Goal: Use online tool/utility: Use online tool/utility

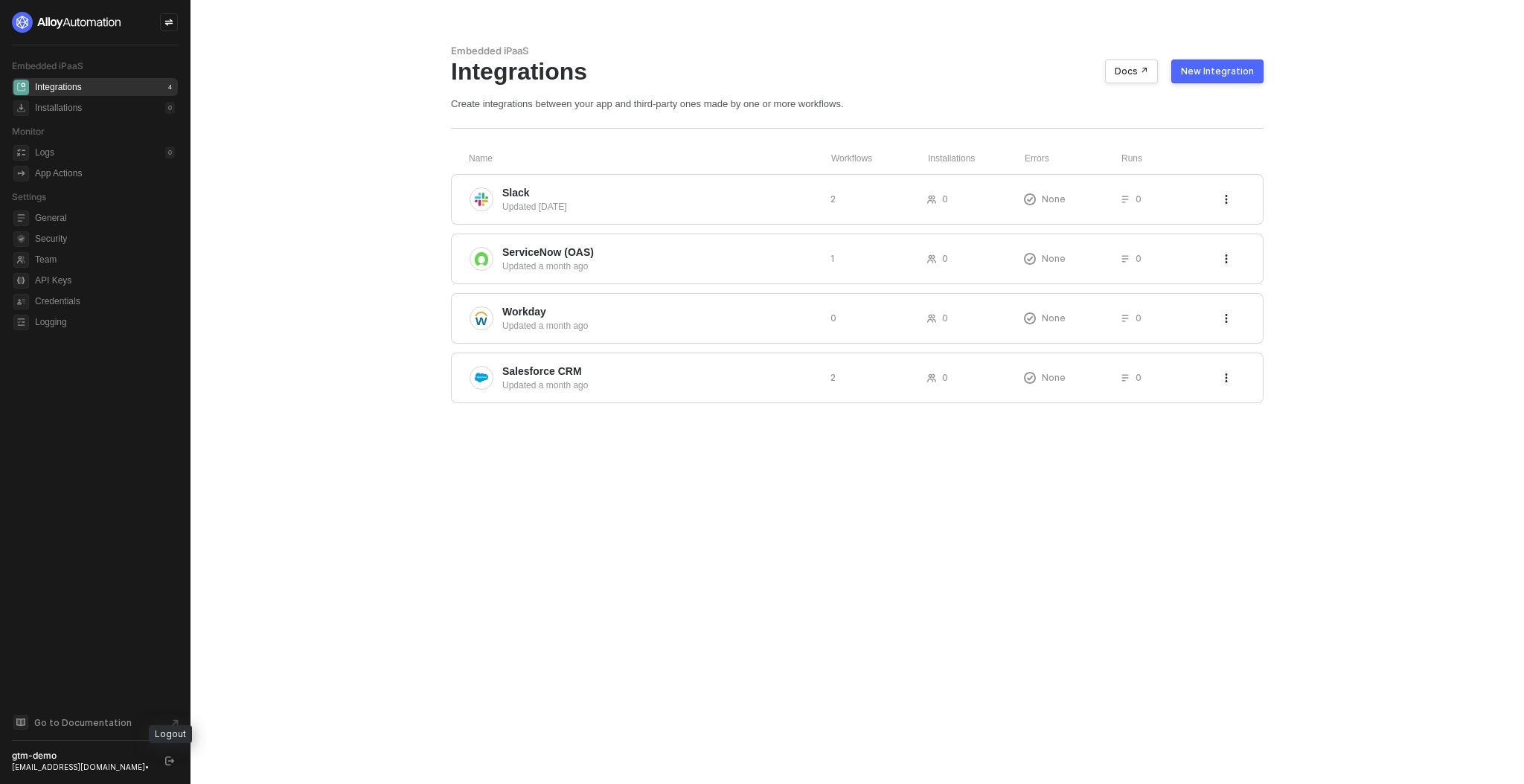
click at [165, 764] on icon "logout" at bounding box center [170, 761] width 9 height 9
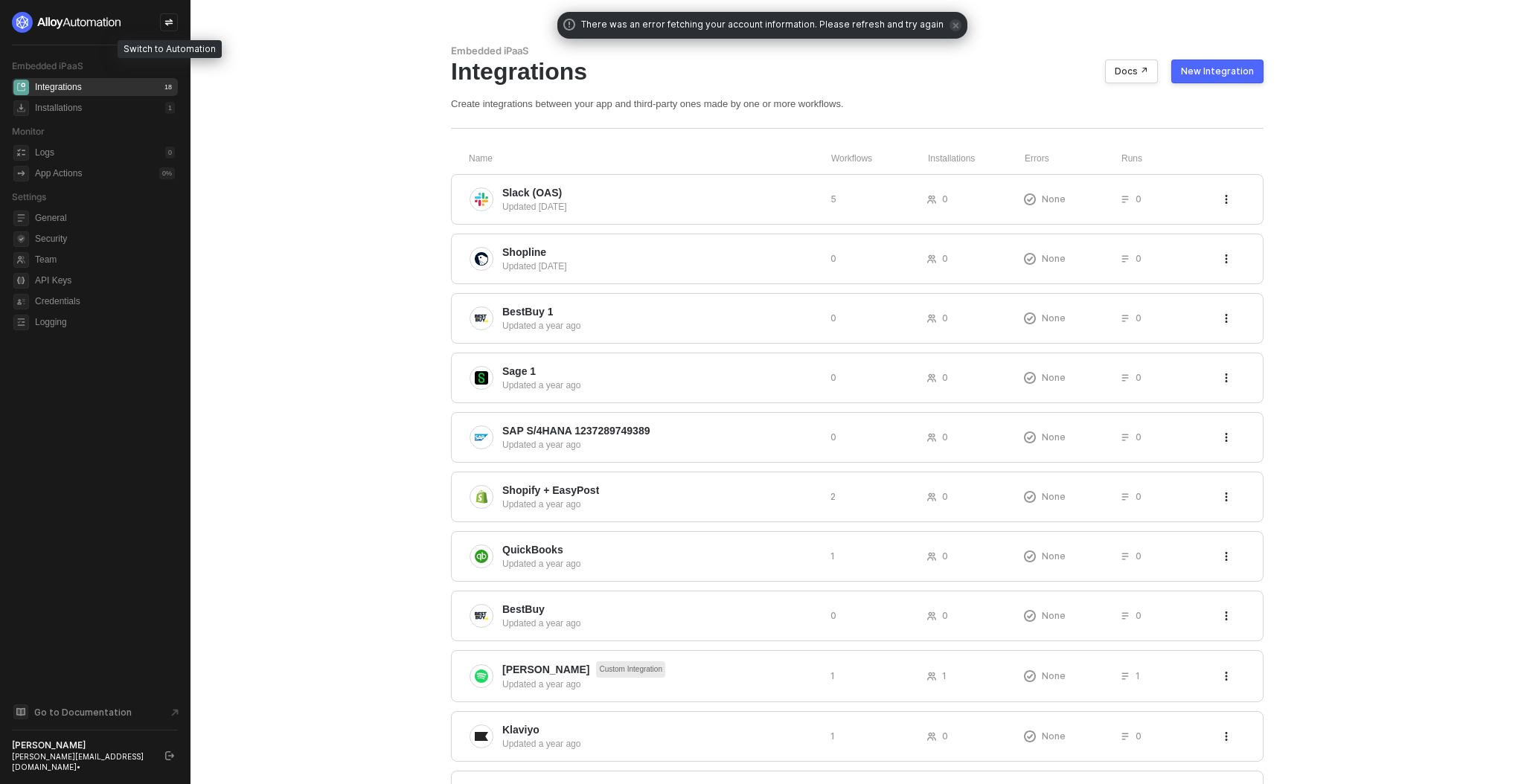
click at [166, 24] on icon "icon-swap" at bounding box center [169, 22] width 8 height 7
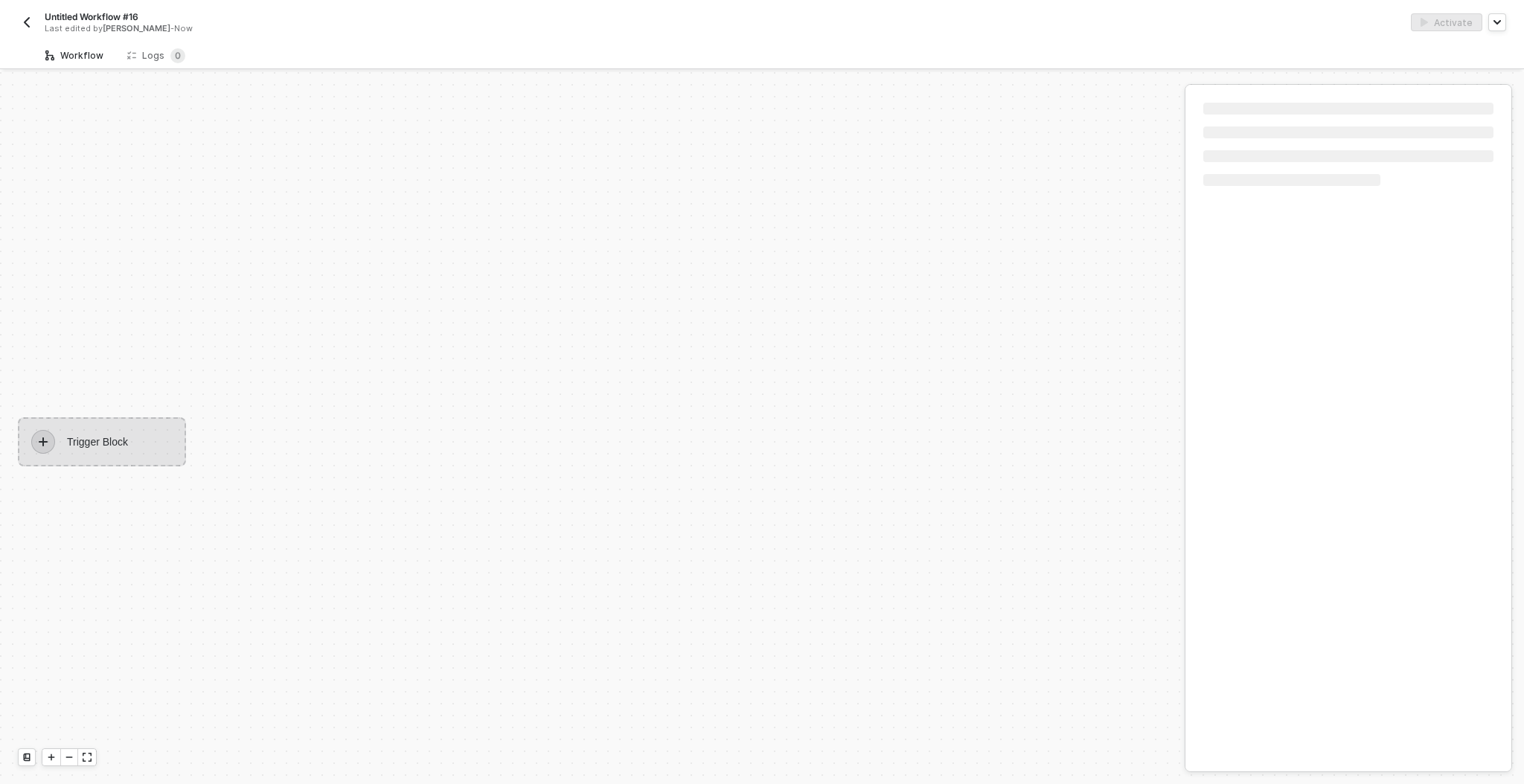
scroll to position [27, 0]
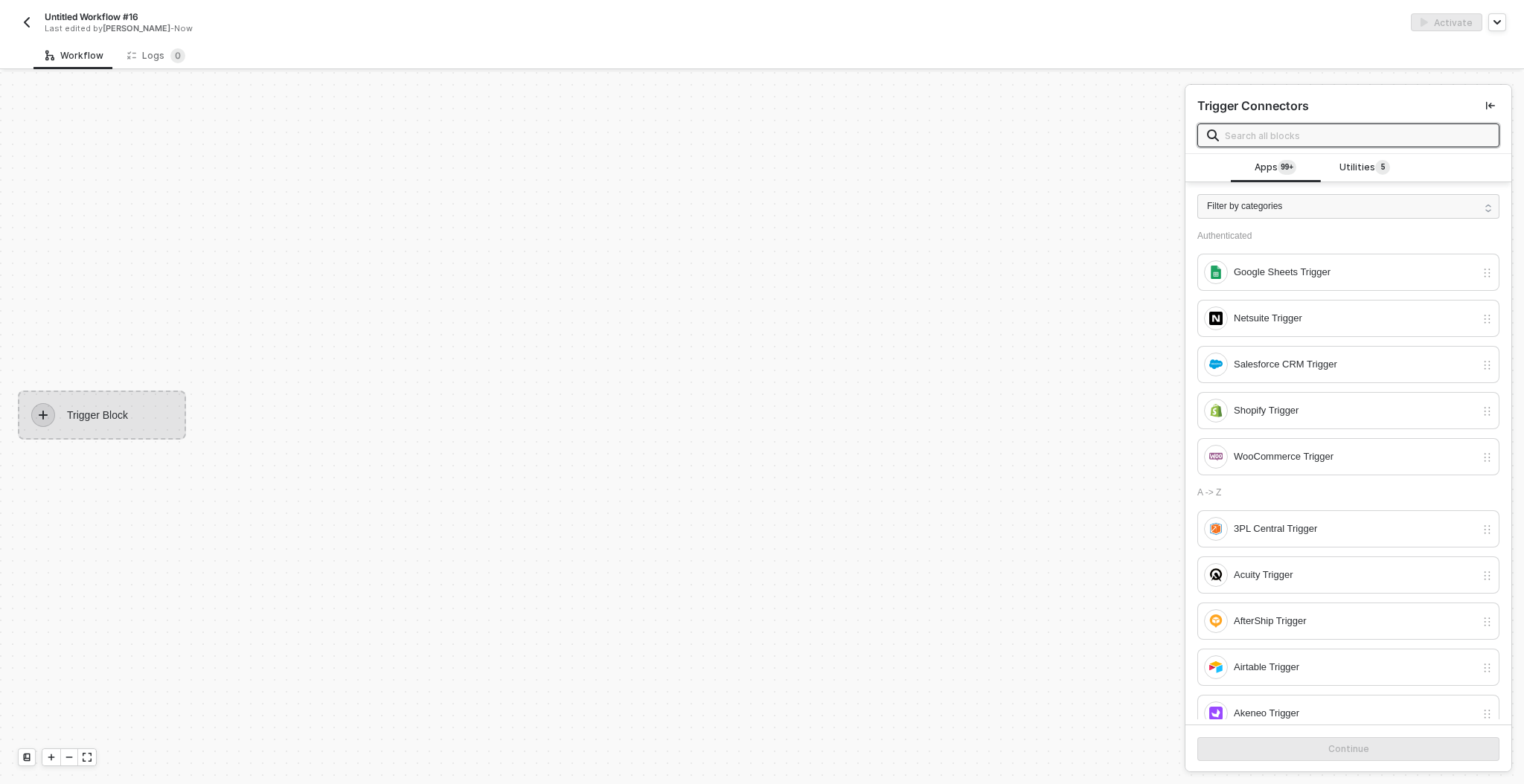
click at [1245, 143] on input "text" at bounding box center [1357, 135] width 265 height 16
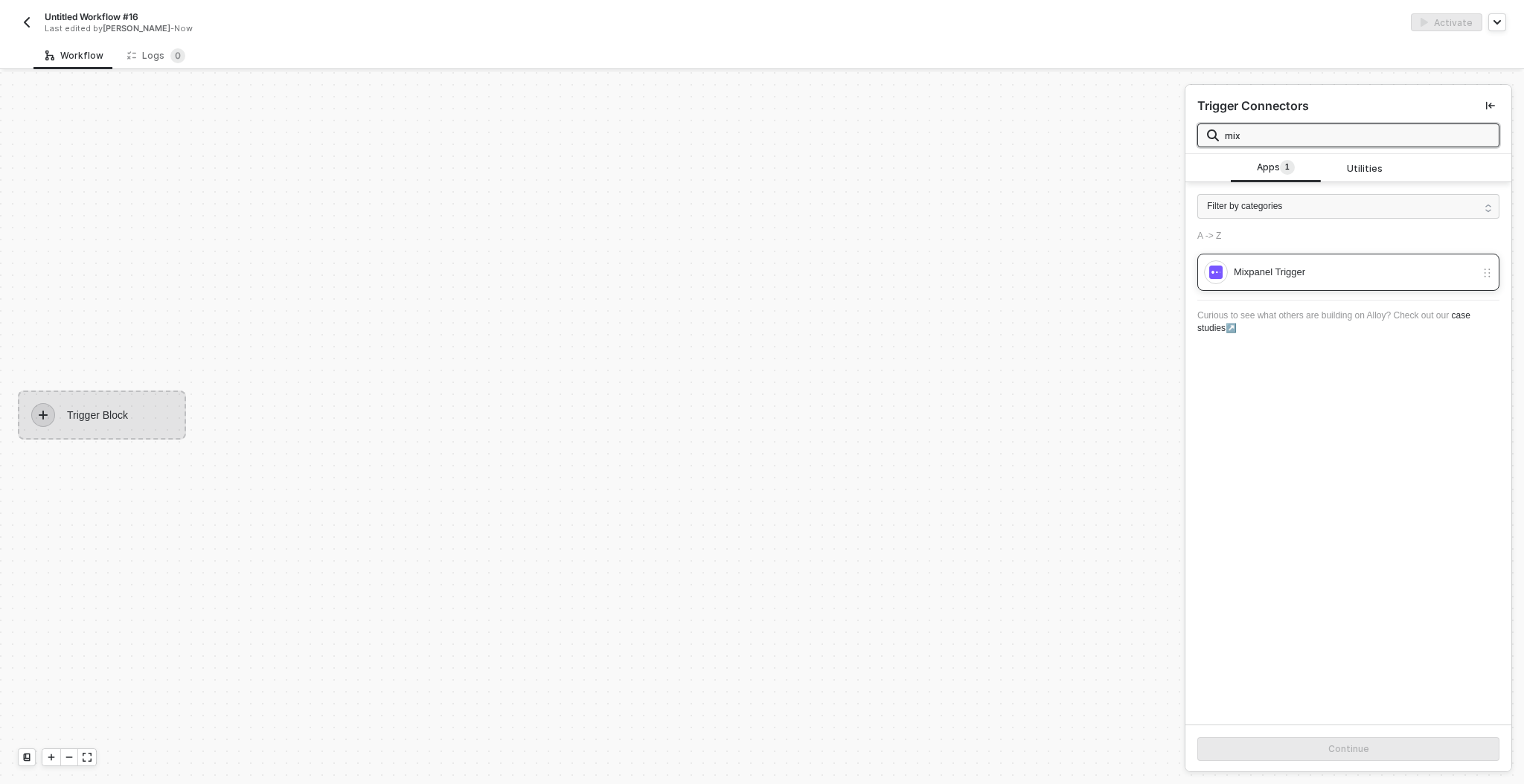
type input "mix"
click at [1249, 264] on div "Mixpanel Trigger" at bounding box center [1355, 272] width 242 height 16
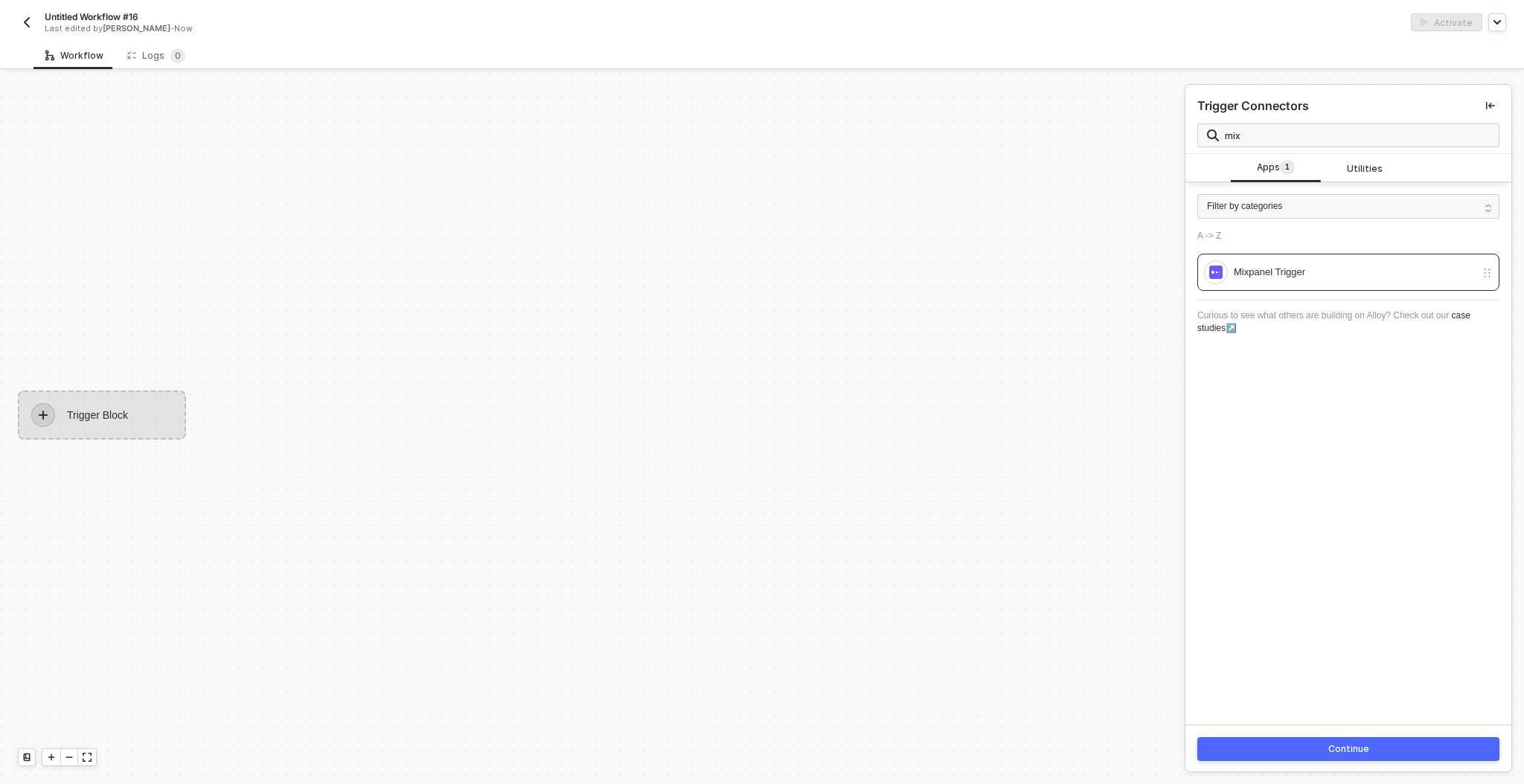
click at [1432, 748] on button "Continue" at bounding box center [1348, 749] width 302 height 24
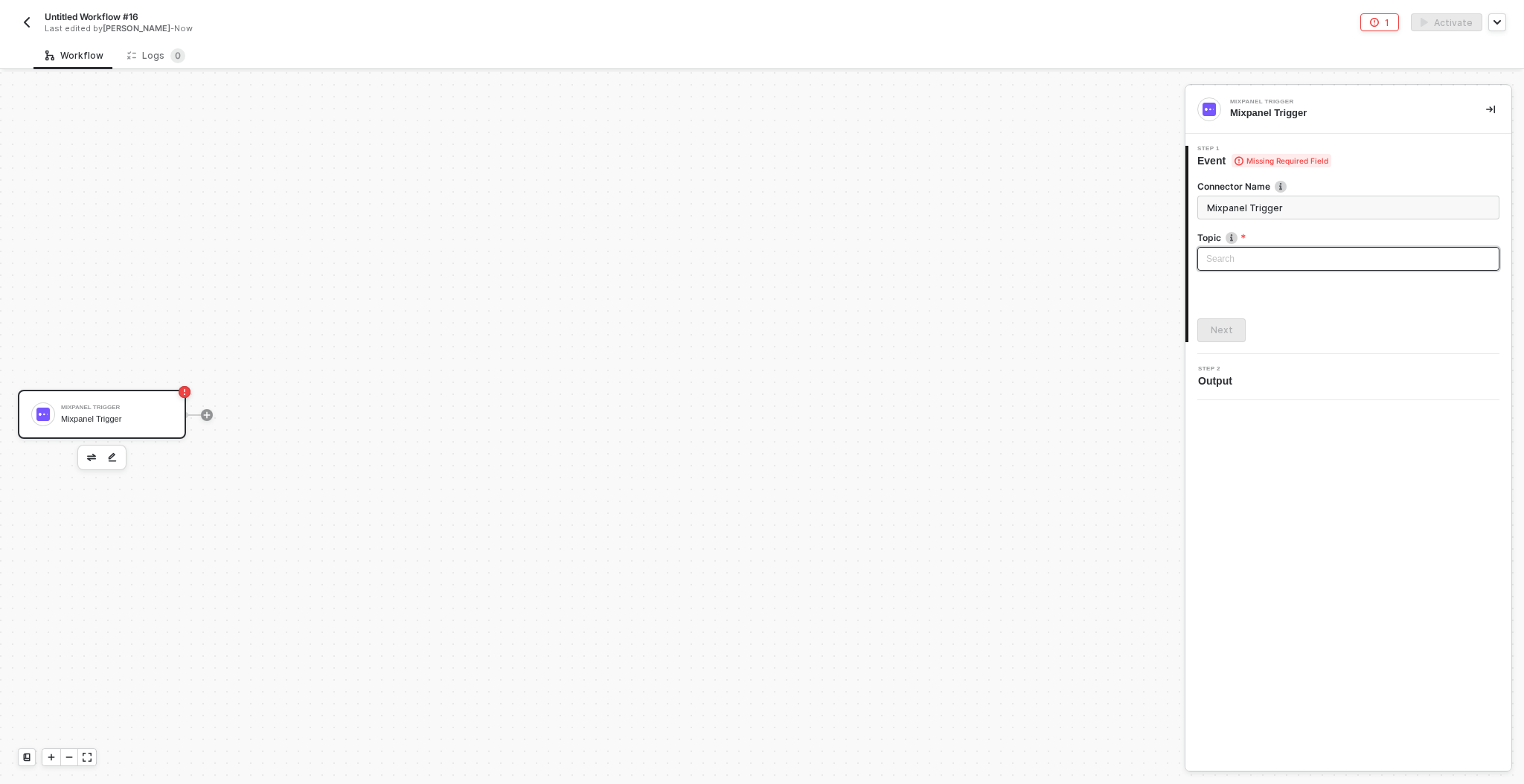
click at [1228, 270] on div "Search" at bounding box center [1348, 259] width 302 height 24
click at [1231, 289] on div "Mixpanel Topic Triggers the workflow when a mixpanel topic is created" at bounding box center [1349, 293] width 279 height 26
type input "Trigger workflow when mixpanel topic"
click at [1221, 322] on button "Next" at bounding box center [1221, 330] width 48 height 24
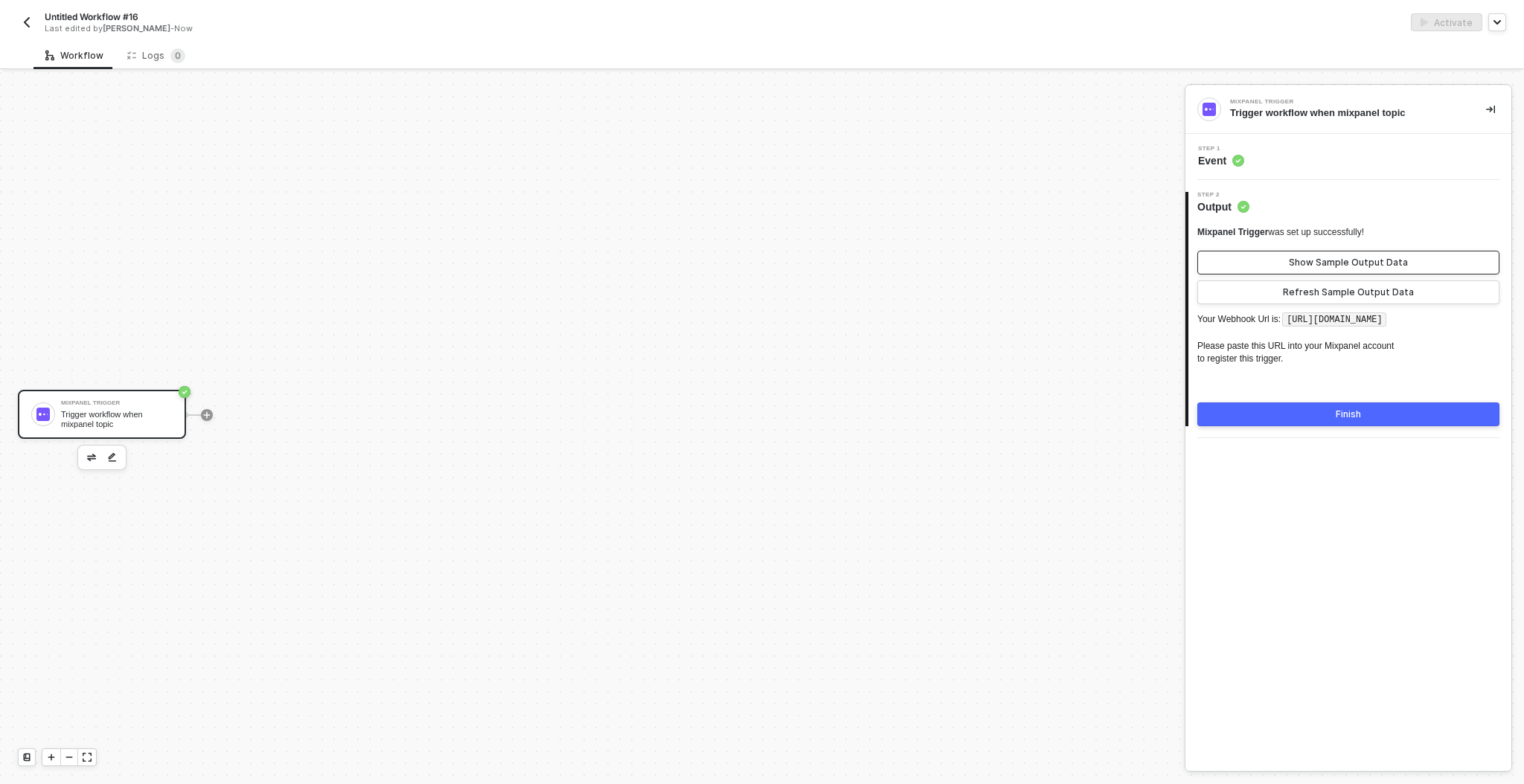
click at [1308, 262] on div "Show Sample Output Data" at bounding box center [1348, 262] width 119 height 12
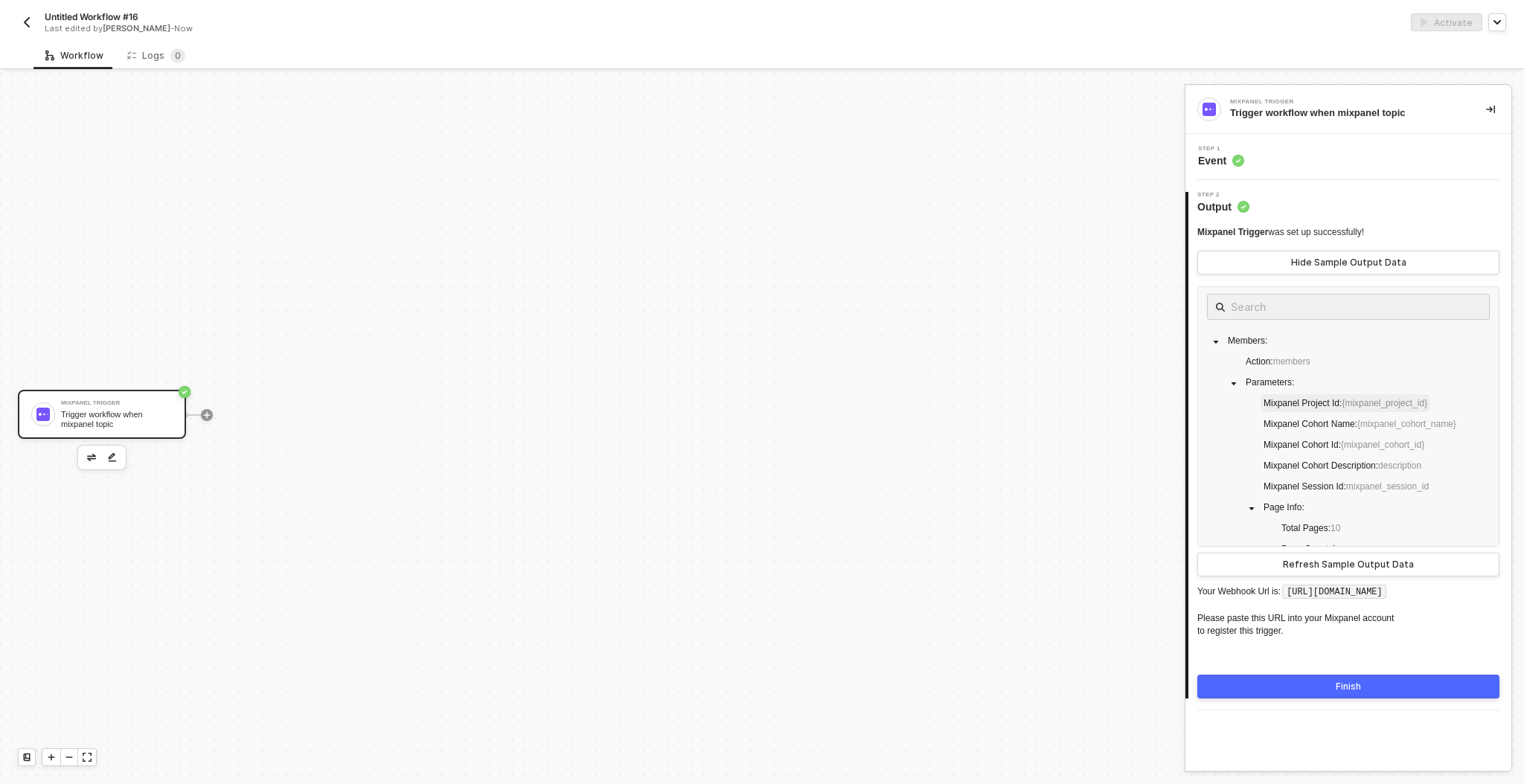
scroll to position [0, 0]
click at [1218, 344] on icon "caret-down" at bounding box center [1216, 345] width 8 height 8
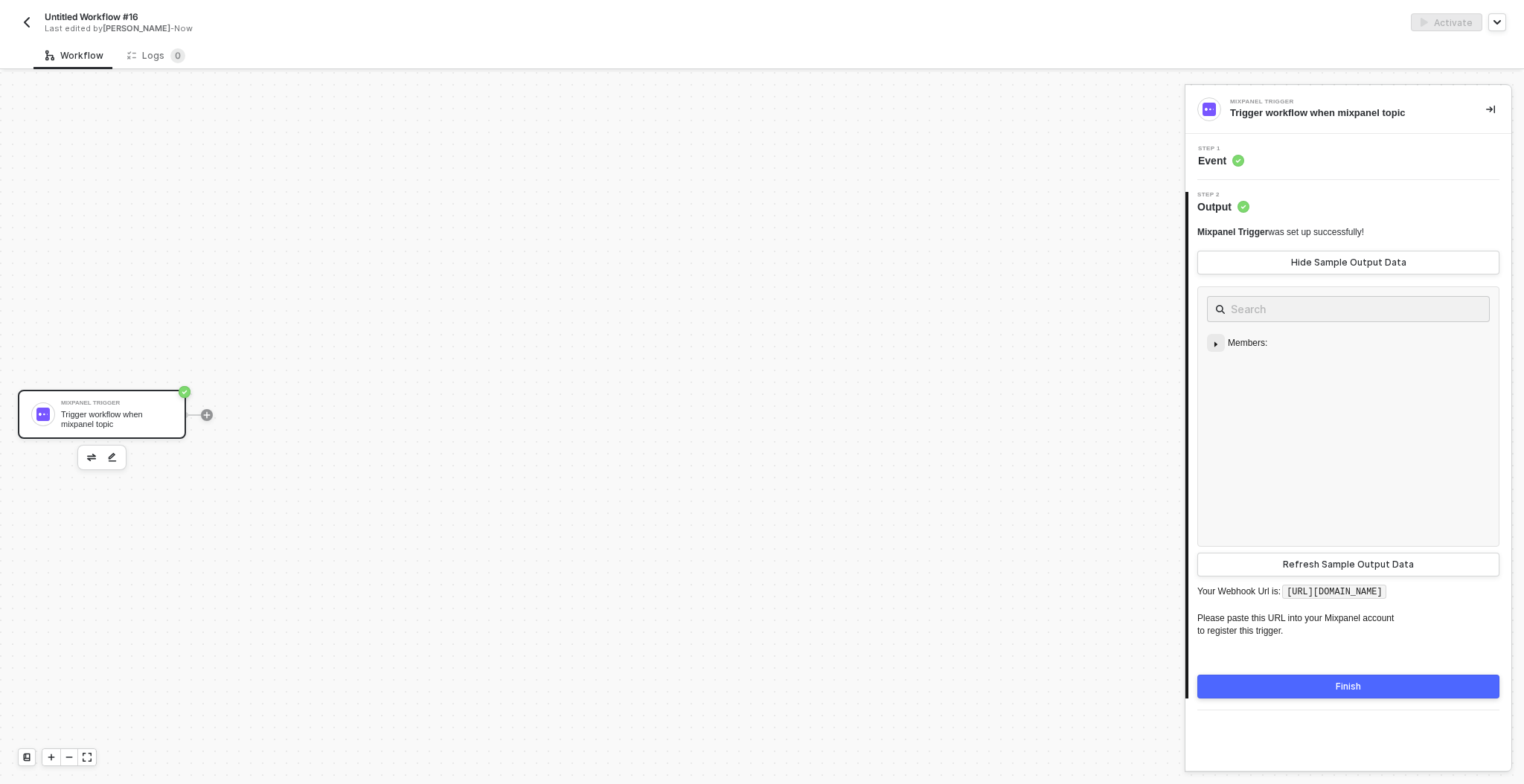
click at [1218, 344] on icon "caret-down" at bounding box center [1216, 345] width 8 height 8
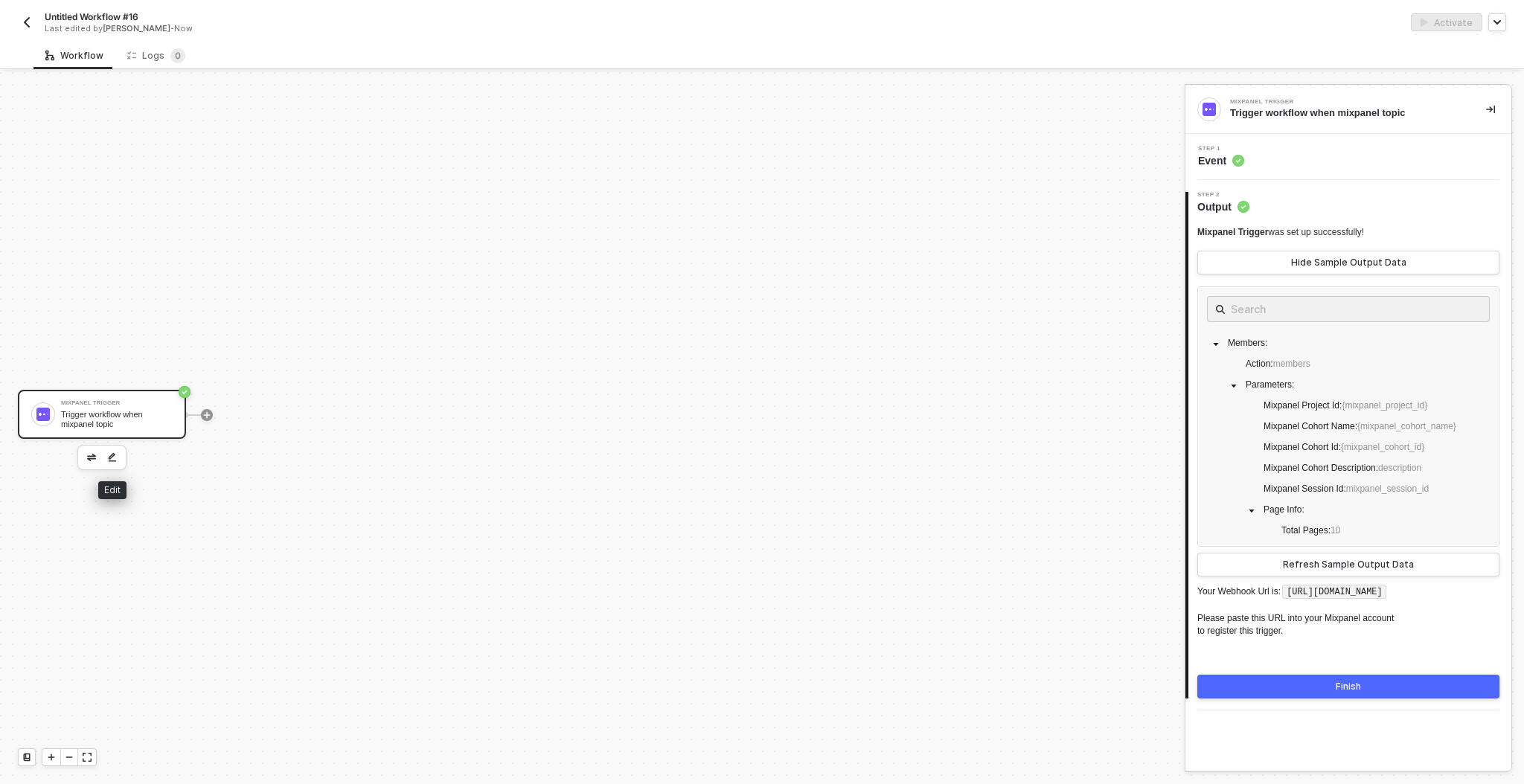
click at [116, 453] on img "button" at bounding box center [112, 458] width 9 height 11
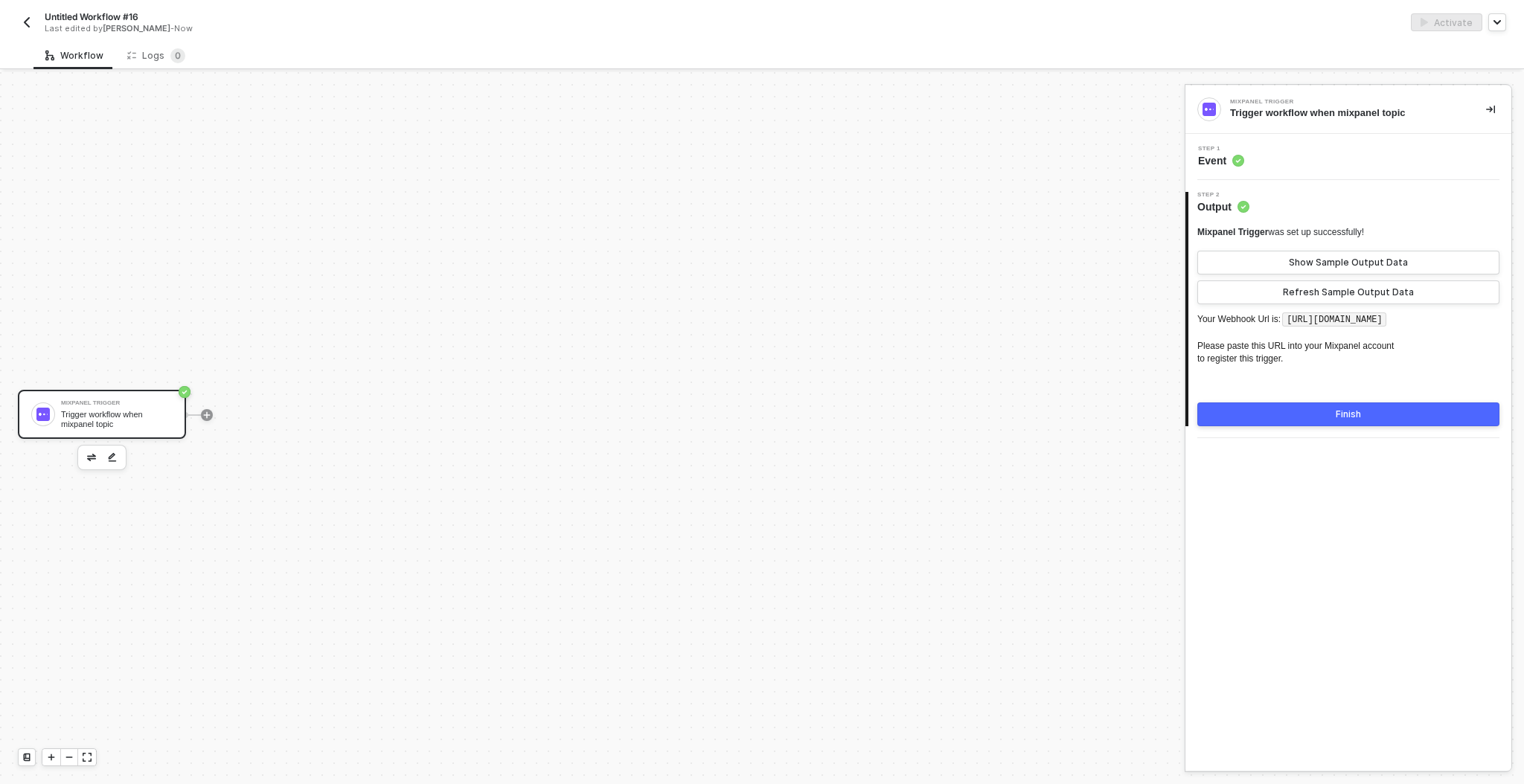
click at [23, 20] on img "button" at bounding box center [26, 22] width 12 height 12
